Goal: Obtain resource: Download file/media

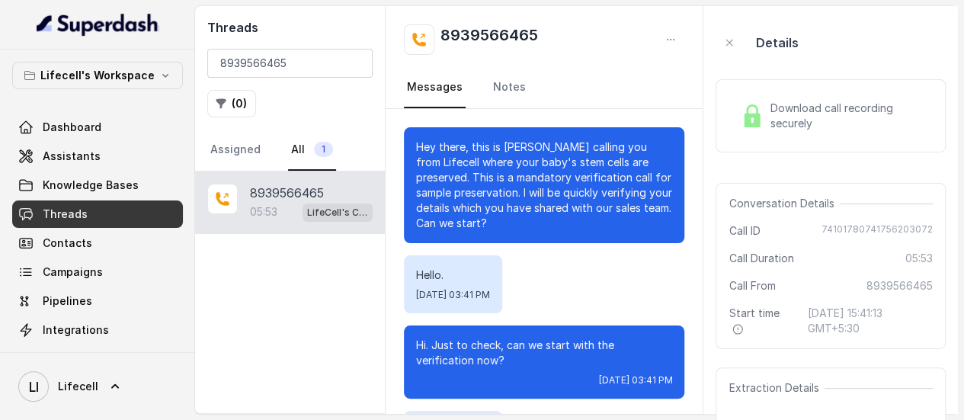
scroll to position [5174, 0]
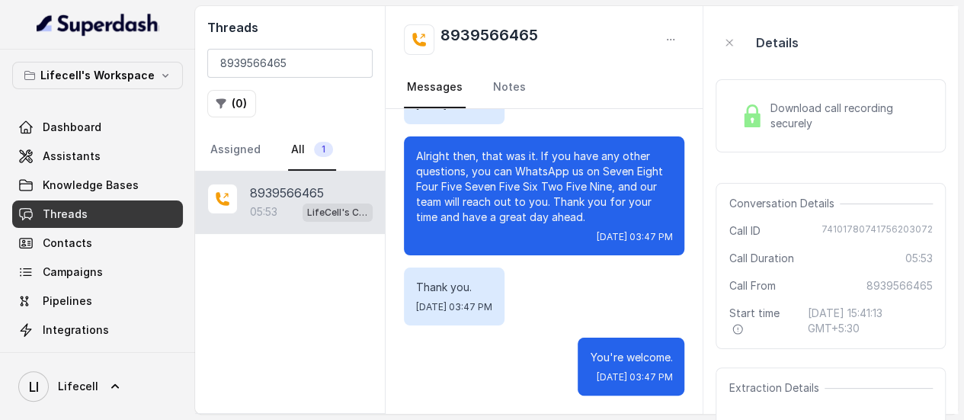
click at [822, 120] on span "Download call recording securely" at bounding box center [847, 116] width 157 height 30
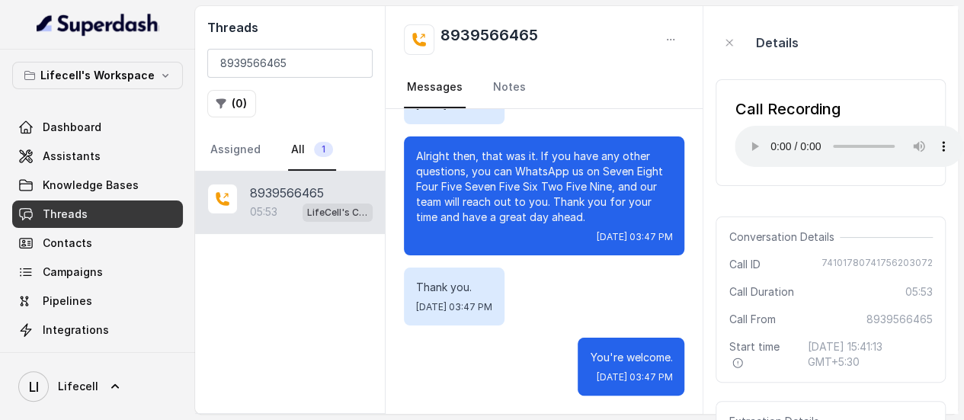
click at [850, 264] on span "74101780741756203072" at bounding box center [876, 264] width 111 height 15
copy span "74101780741756203072"
click at [887, 315] on span "8939566465" at bounding box center [899, 319] width 66 height 15
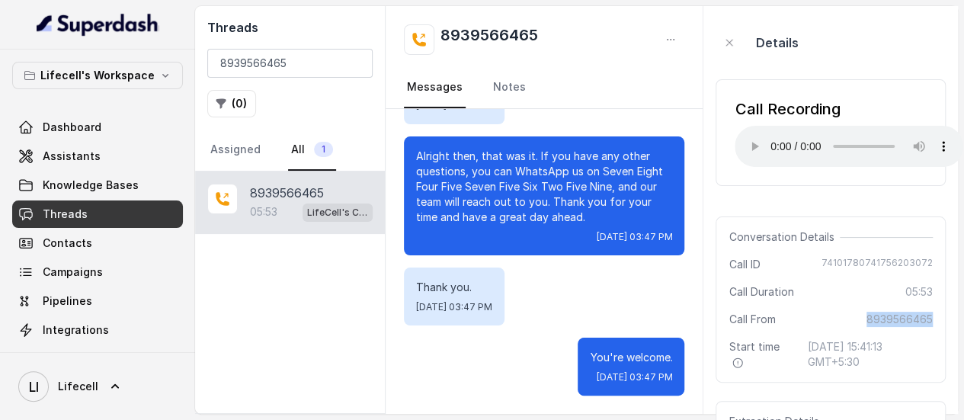
copy span "8939566465"
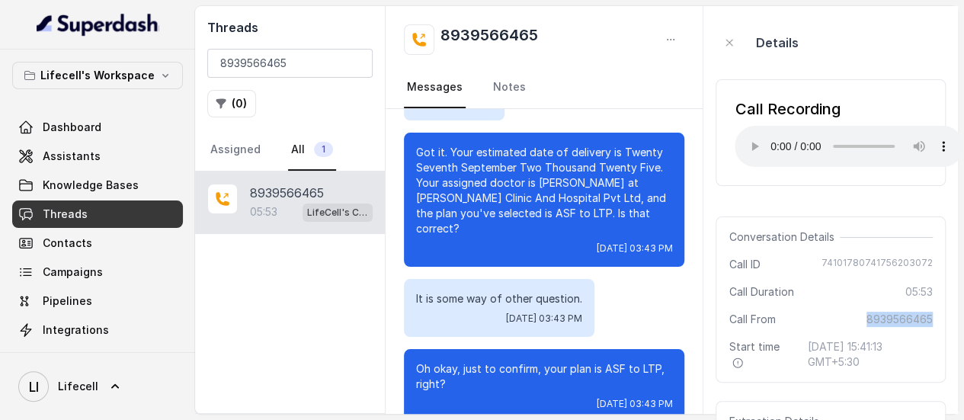
scroll to position [2078, 0]
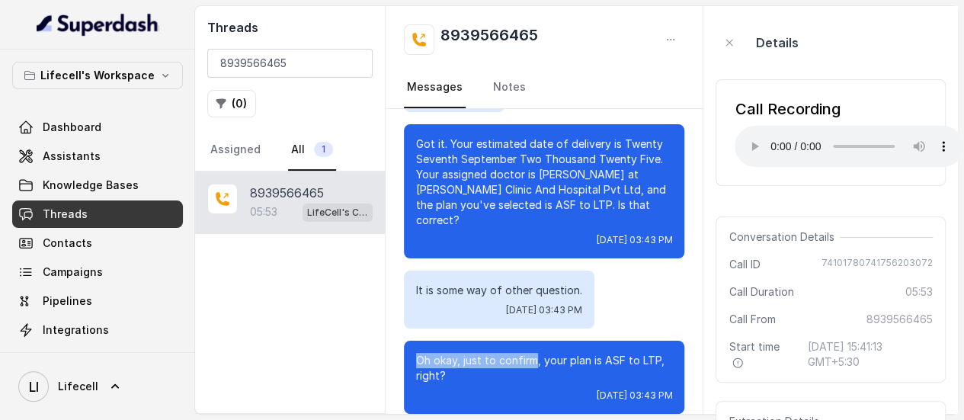
drag, startPoint x: 417, startPoint y: 344, endPoint x: 535, endPoint y: 347, distance: 118.1
click at [535, 353] on p "Oh okay, just to confirm, your plan is ASF to LTP, right?" at bounding box center [544, 368] width 256 height 30
copy p "Oh okay, just to confirm"
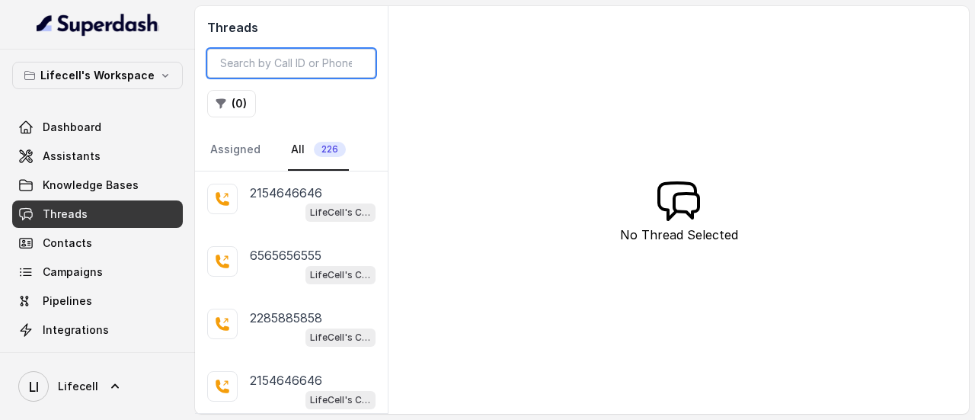
click at [360, 66] on input "search" at bounding box center [291, 63] width 168 height 29
paste input "9052770755"
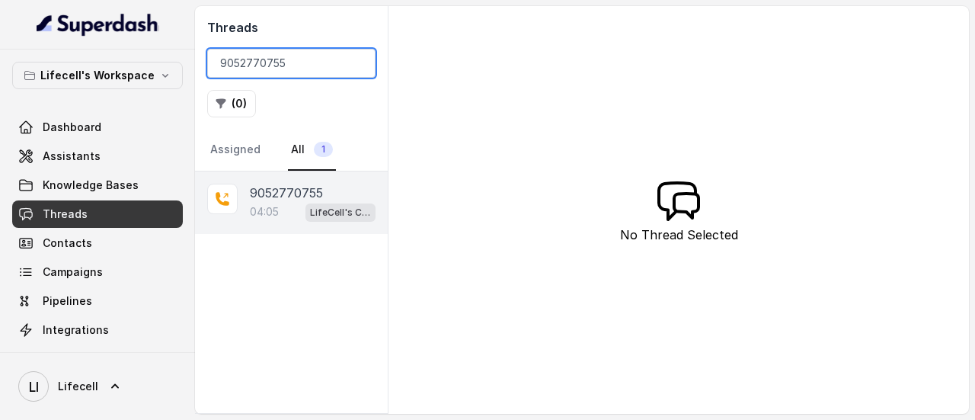
type input "9052770755"
click at [257, 190] on p "9052770755" at bounding box center [286, 193] width 73 height 18
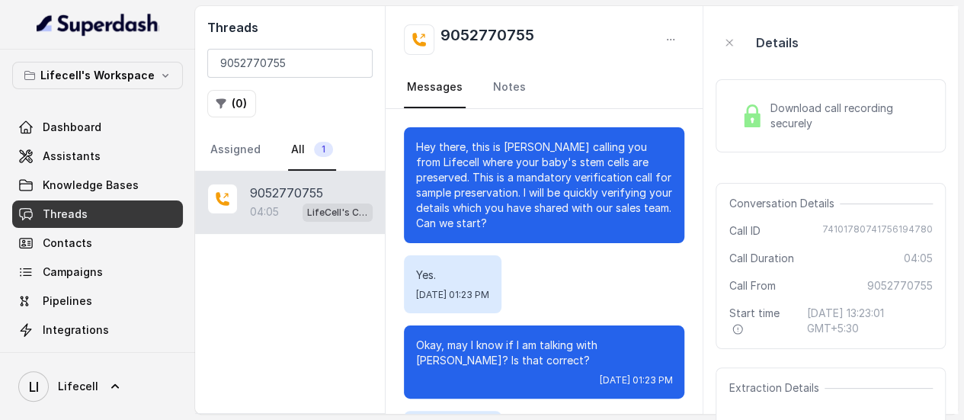
scroll to position [2730, 0]
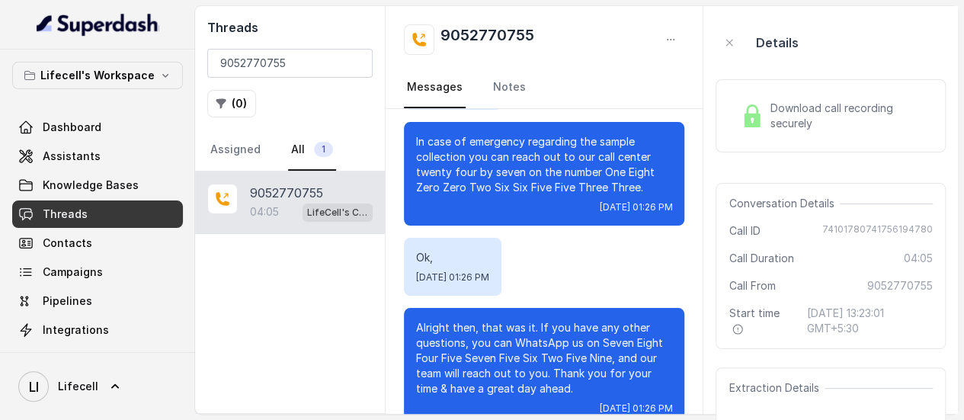
click at [777, 105] on span "Download call recording securely" at bounding box center [847, 116] width 157 height 30
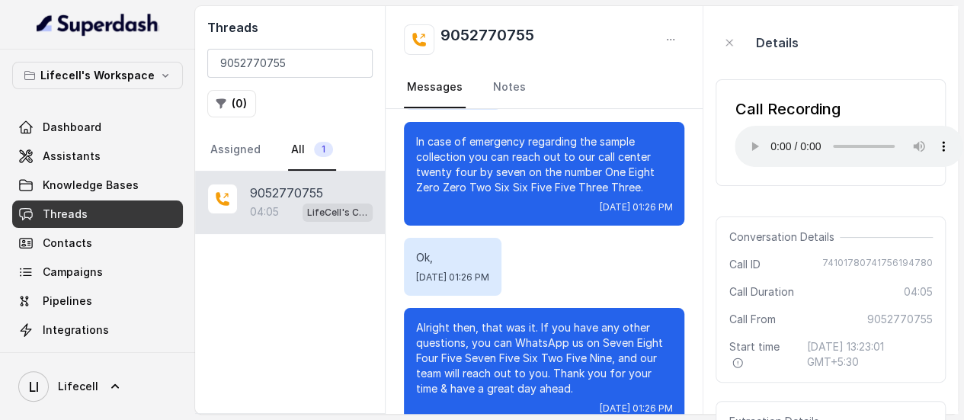
click at [856, 260] on span "74101780741756194780" at bounding box center [877, 264] width 110 height 15
copy span "74101780741756194780"
click at [913, 315] on span "9052770755" at bounding box center [900, 319] width 66 height 15
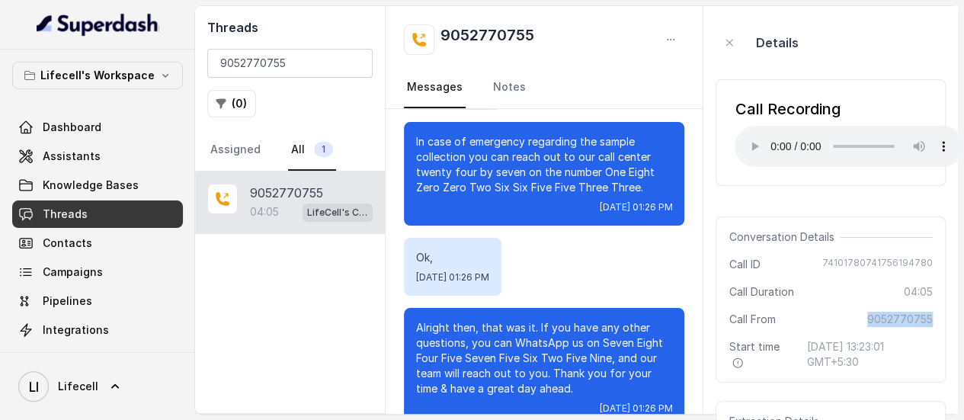
copy span "9052770755"
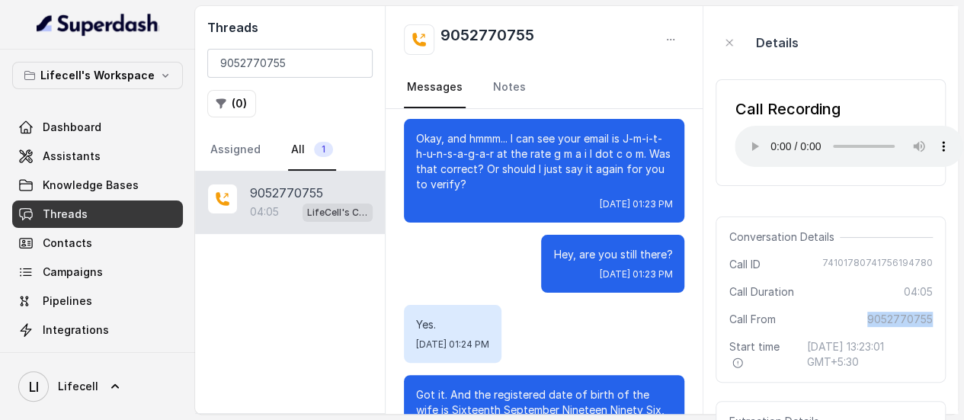
scroll to position [536, 0]
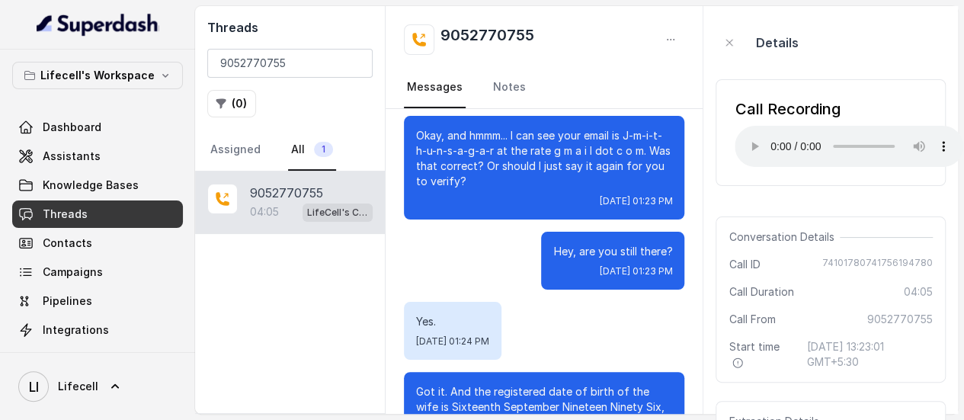
click at [575, 249] on p "Hey, are you still there?" at bounding box center [612, 251] width 119 height 15
copy p "Hey, are you still there?"
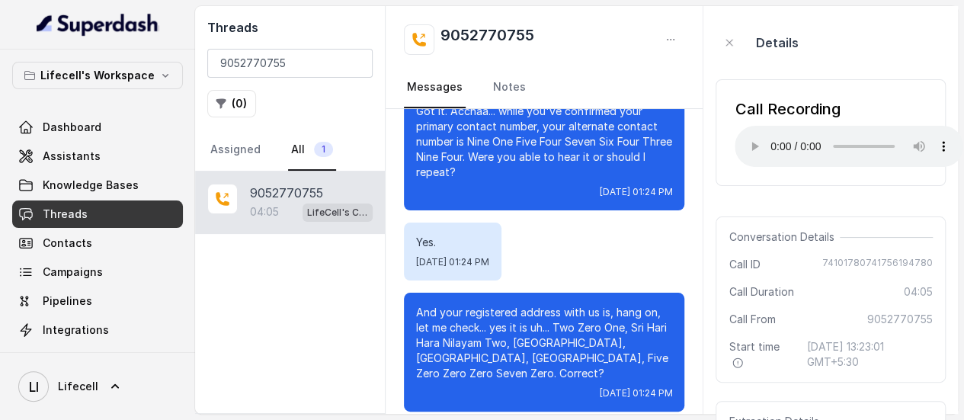
scroll to position [1158, 0]
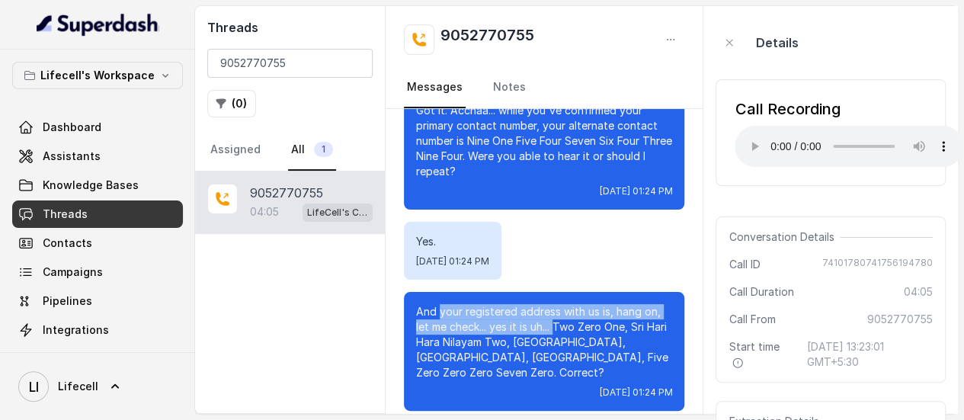
drag, startPoint x: 437, startPoint y: 296, endPoint x: 559, endPoint y: 312, distance: 122.9
click at [559, 312] on p "And your registered address with us is, hang on, let me check... yes it is uh..…" at bounding box center [544, 342] width 256 height 76
copy p "your registered address with us is, hang on, let me check... yes it is uh..."
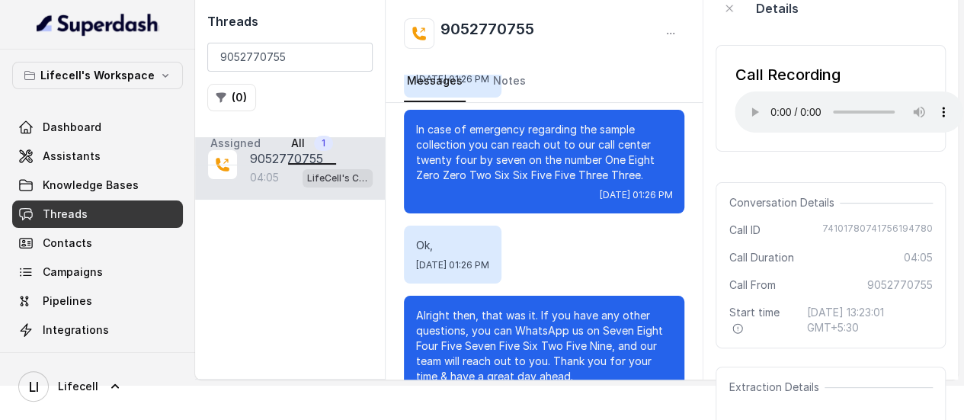
scroll to position [2730, 0]
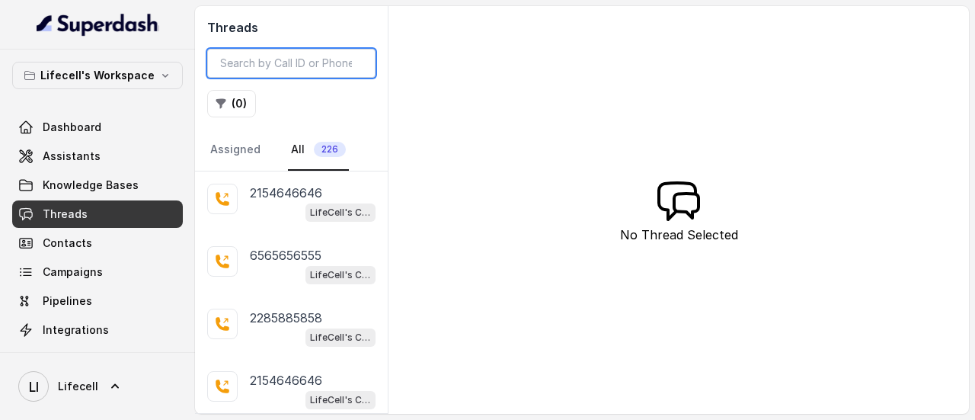
click at [331, 67] on input "search" at bounding box center [291, 63] width 168 height 29
paste input "9898347891"
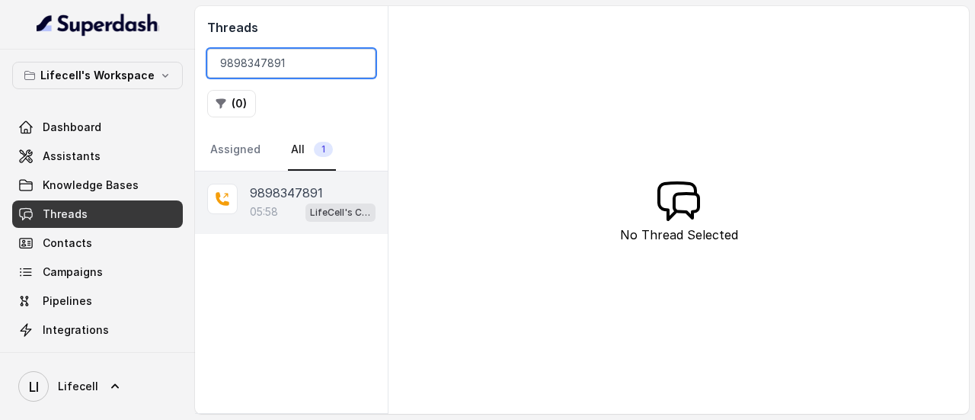
type input "9898347891"
click at [279, 199] on p "9898347891" at bounding box center [286, 193] width 73 height 18
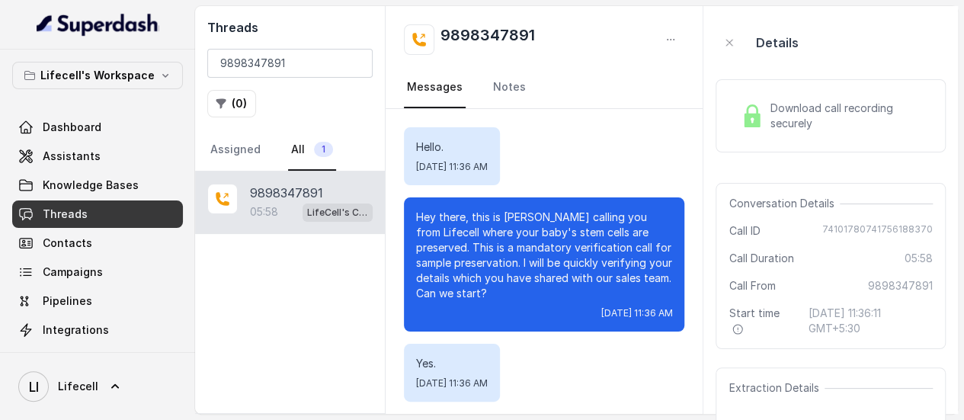
scroll to position [4086, 0]
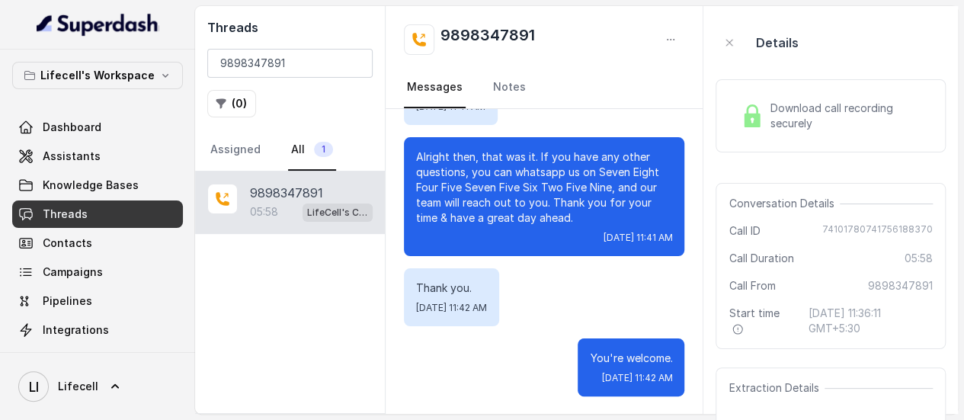
click at [859, 150] on div "Download call recording securely" at bounding box center [830, 115] width 230 height 73
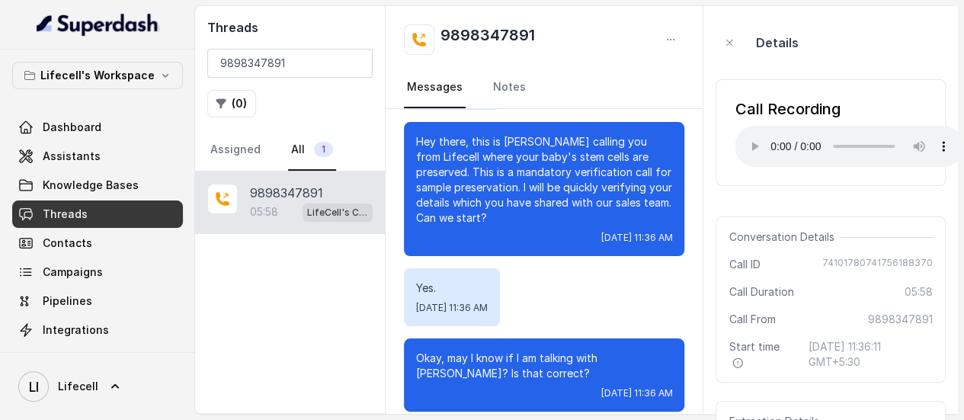
scroll to position [0, 0]
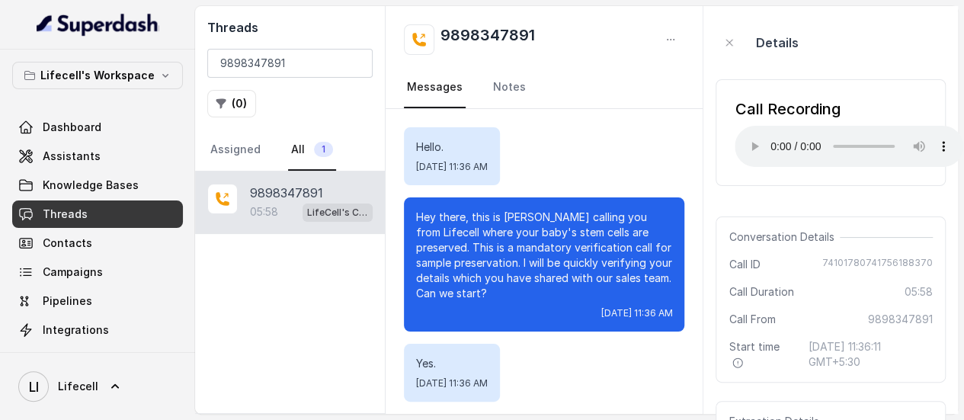
click at [843, 257] on span "74101780741756188370" at bounding box center [877, 264] width 110 height 15
copy span "74101780741756188370"
click at [920, 322] on span "9898347891" at bounding box center [900, 319] width 65 height 15
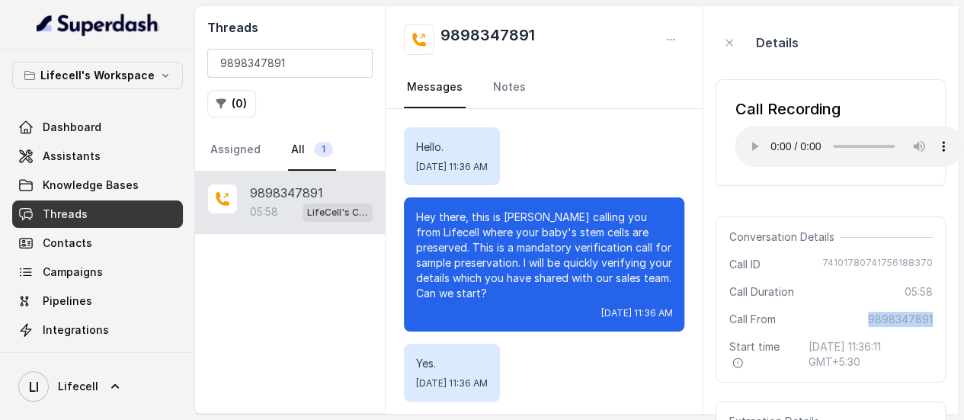
copy span "9898347891"
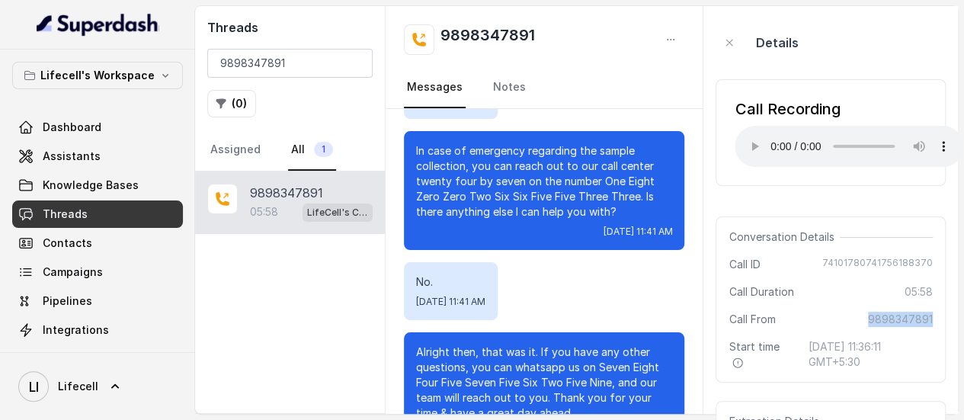
scroll to position [3887, 0]
